Goal: Find specific page/section: Find specific page/section

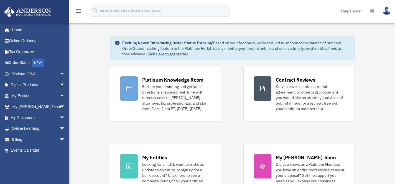
click at [50, 117] on link "My Documents arrow_drop_down" at bounding box center [39, 117] width 70 height 11
click at [60, 117] on span "arrow_drop_down" at bounding box center [65, 117] width 11 height 11
click at [36, 132] on link "Box" at bounding box center [41, 128] width 66 height 11
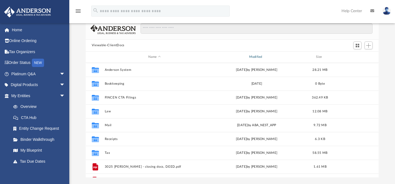
scroll to position [122, 289]
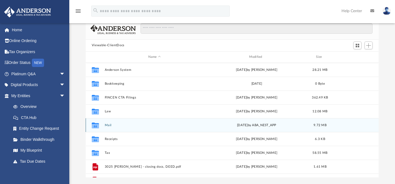
drag, startPoint x: 101, startPoint y: 125, endPoint x: 106, endPoint y: 124, distance: 4.8
click at [101, 125] on div "Collaborated Folder" at bounding box center [95, 125] width 14 height 9
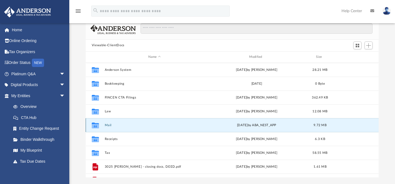
click at [106, 124] on button "Mail" at bounding box center [155, 125] width 100 height 4
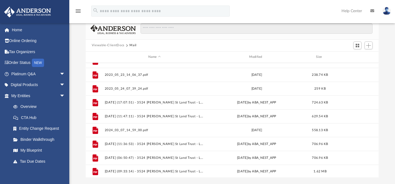
scroll to position [93, 0]
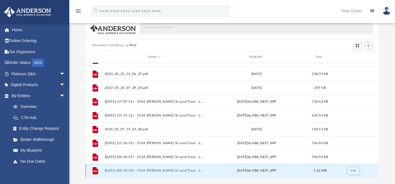
click at [171, 170] on button "2025.08.26 (09:33:14) - 3524 Andrews St Land Trust - Land Trust Documents from …" at bounding box center [155, 171] width 100 height 4
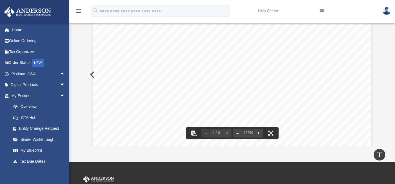
scroll to position [0, 0]
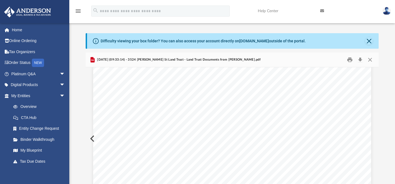
click at [385, 14] on img at bounding box center [387, 11] width 8 height 8
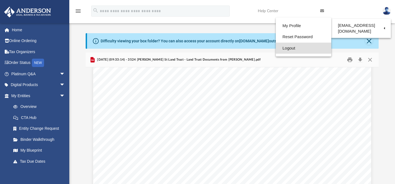
click at [284, 48] on link "Logout" at bounding box center [303, 48] width 55 height 11
